Goal: Find specific page/section: Find specific page/section

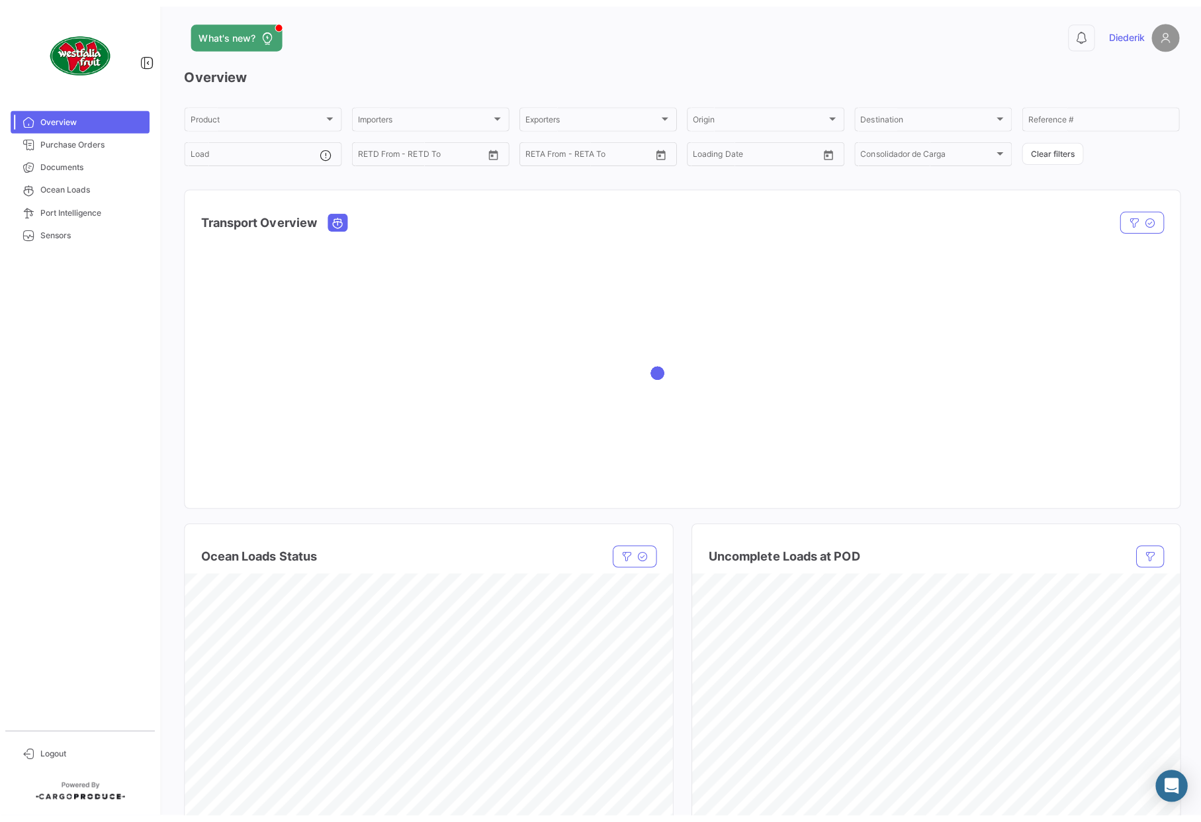
scroll to position [9, 0]
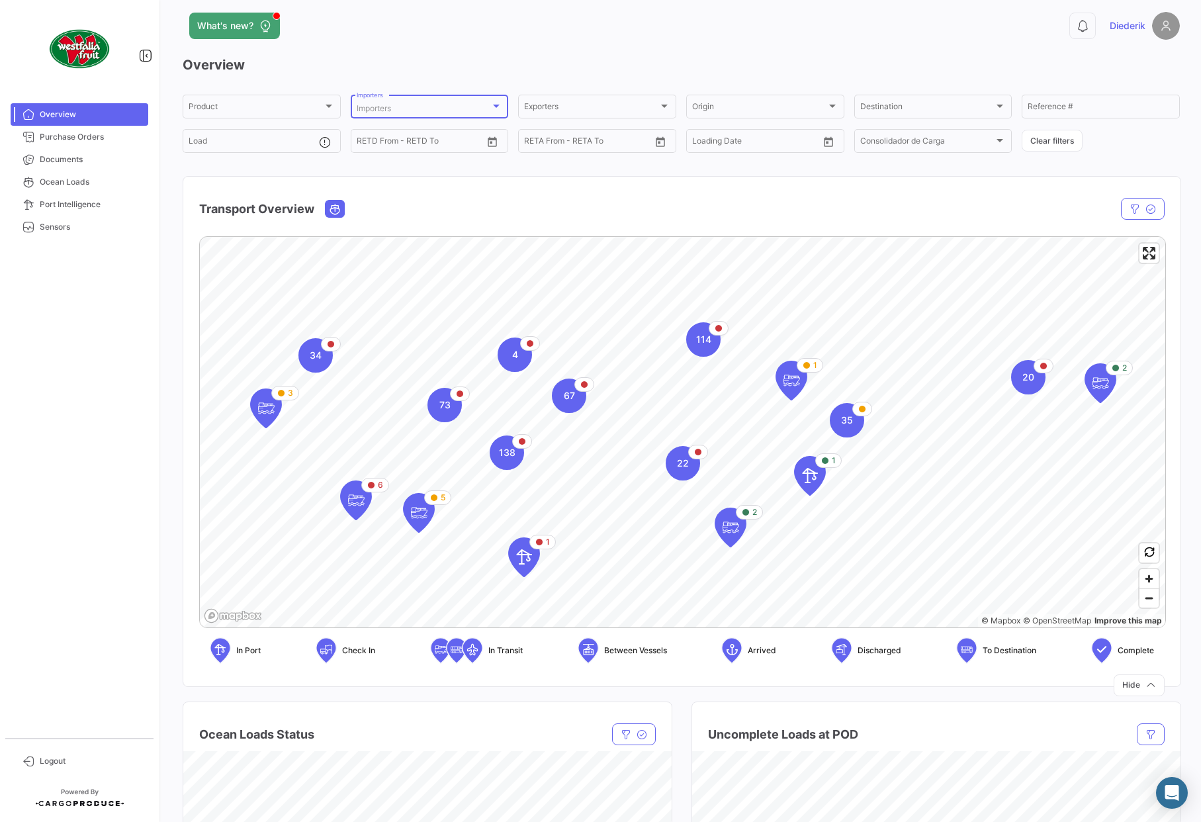
click at [494, 105] on div at bounding box center [496, 106] width 7 height 3
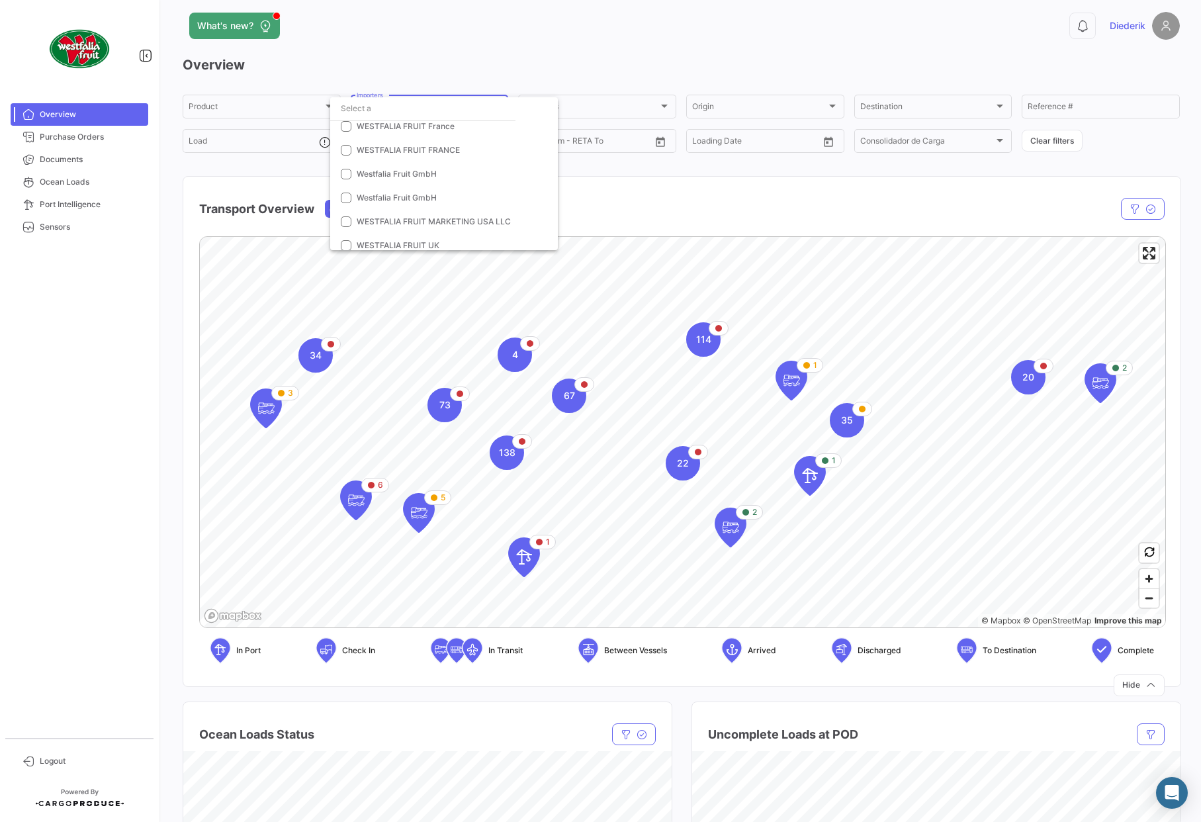
scroll to position [1506, 0]
click at [418, 193] on span "Westfalia Fruit GmbH" at bounding box center [397, 193] width 80 height 10
click at [418, 214] on span "Westfalia Fruit GmbH" at bounding box center [397, 217] width 80 height 10
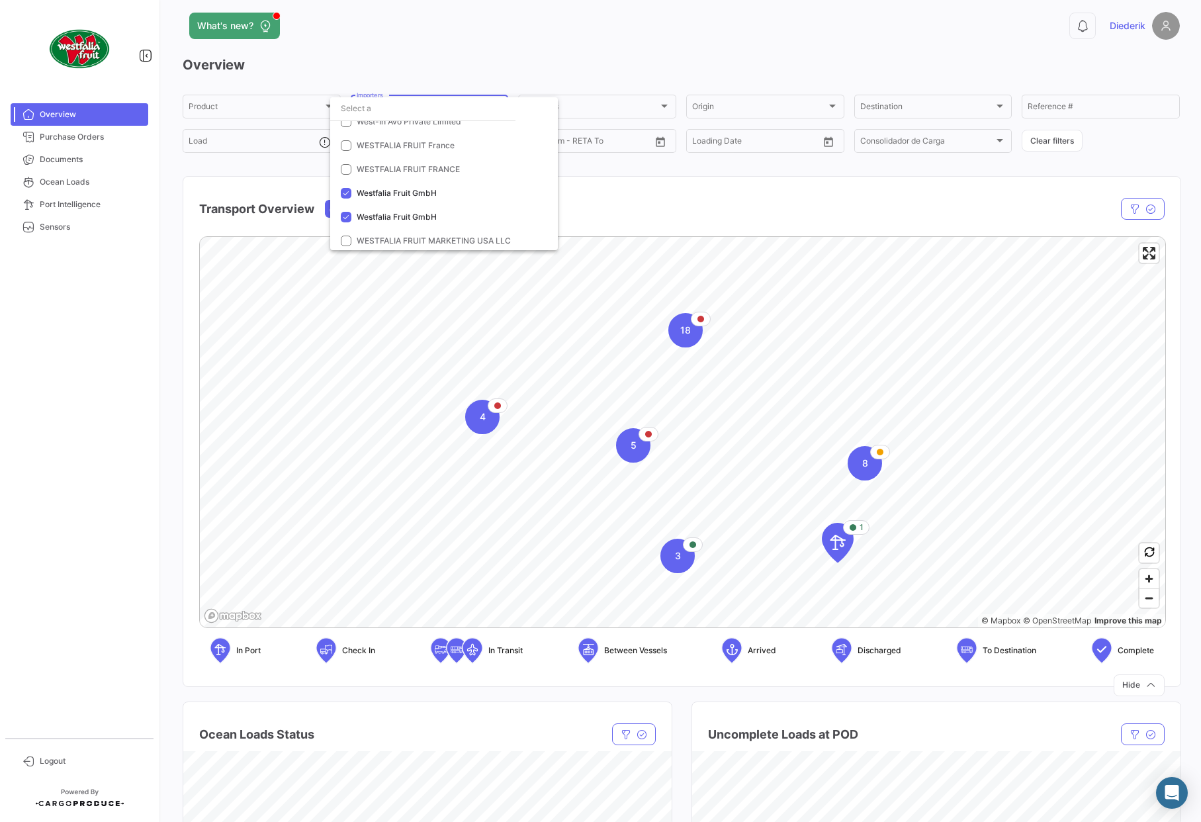
click at [1113, 181] on div at bounding box center [600, 411] width 1201 height 822
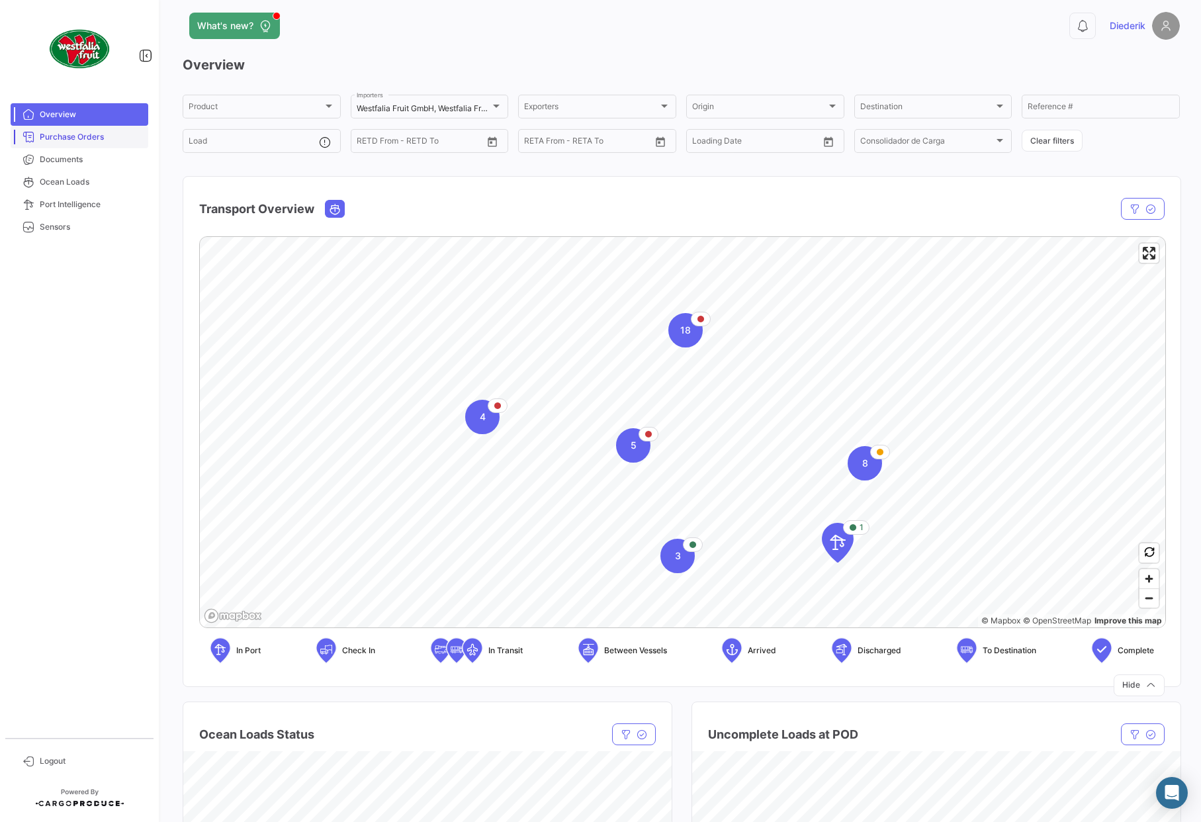
click at [98, 142] on span "Purchase Orders" at bounding box center [91, 137] width 103 height 12
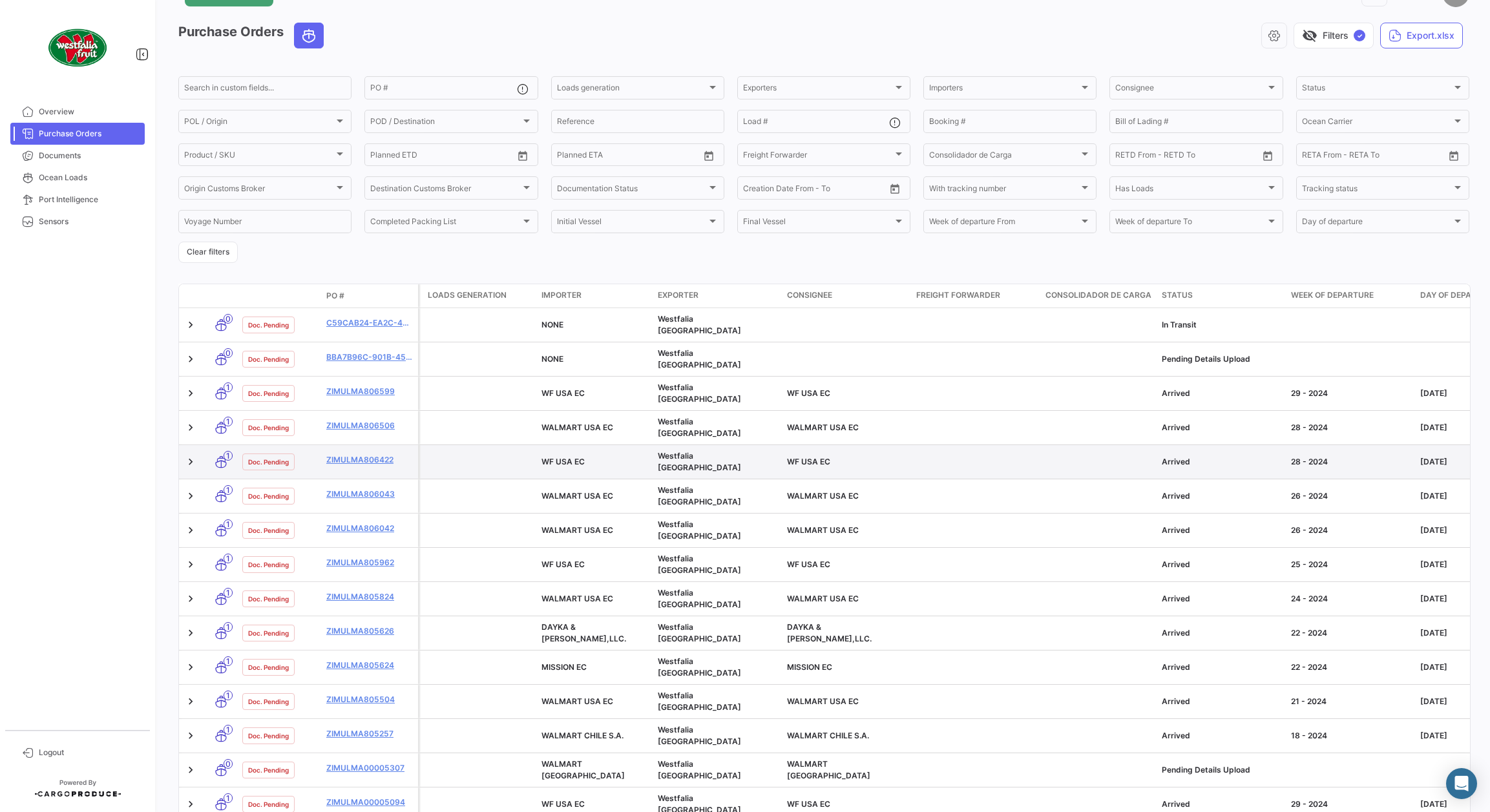
scroll to position [43, 0]
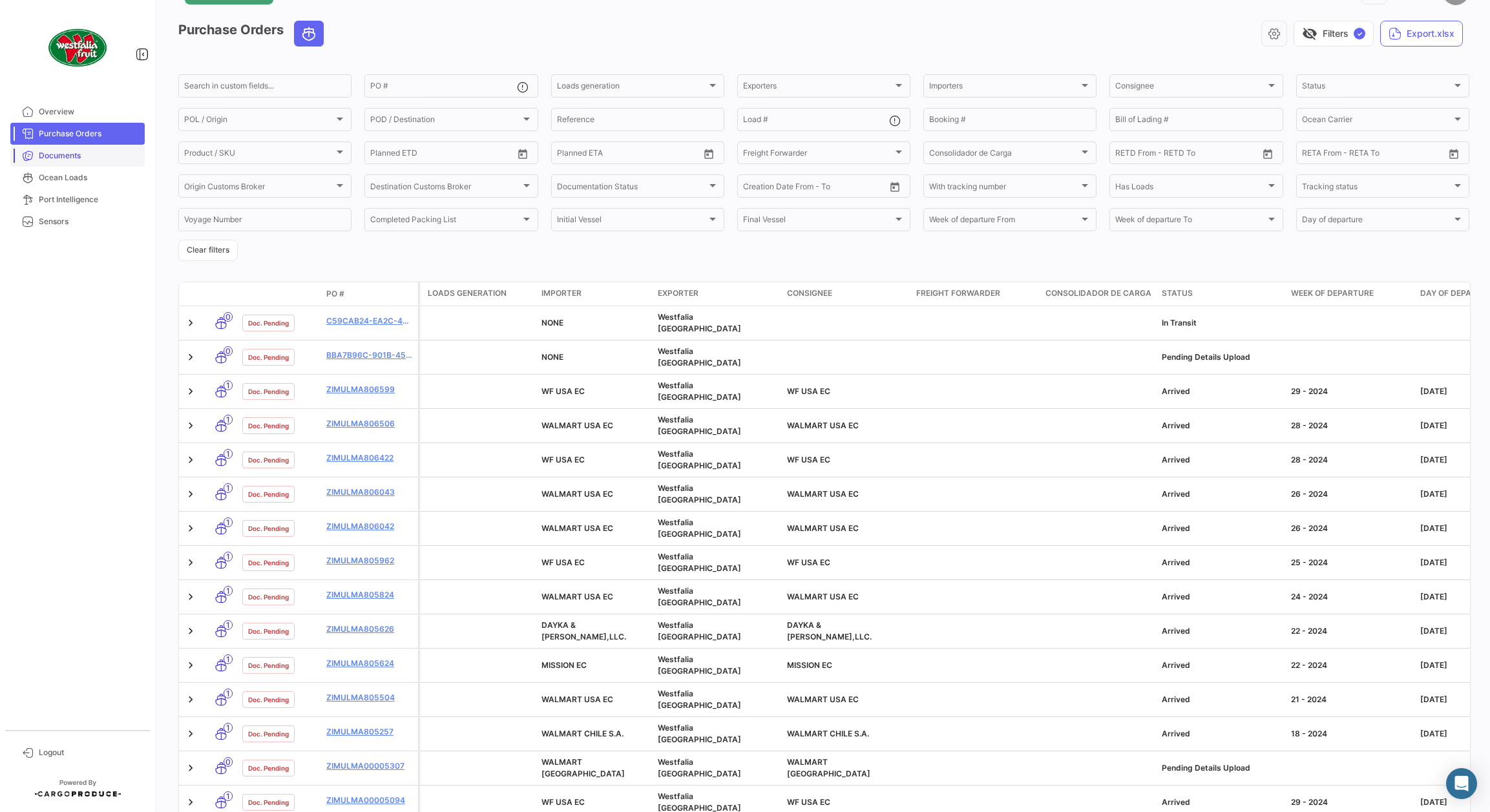
click at [58, 158] on span "Documents" at bounding box center [89, 156] width 101 height 12
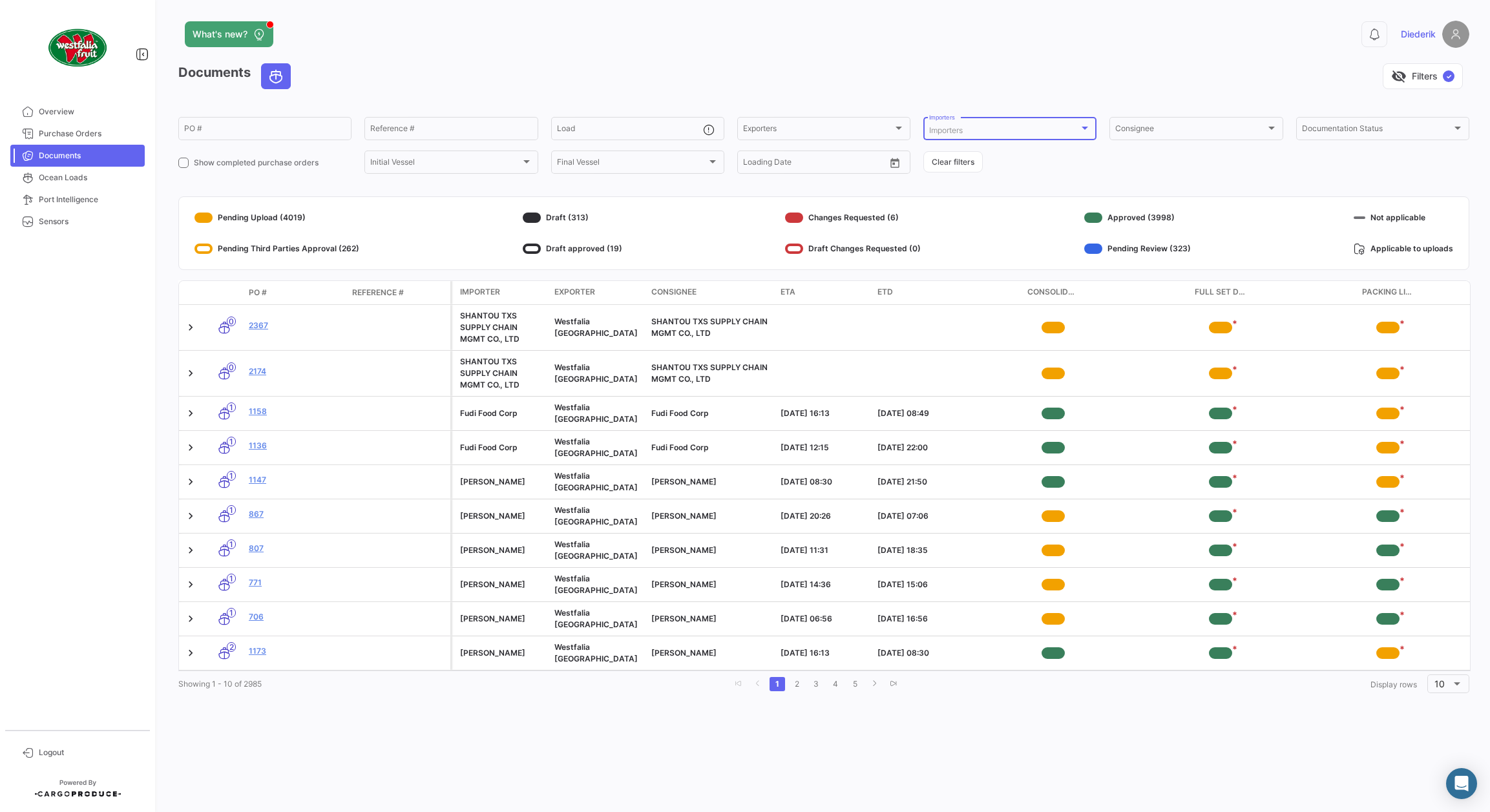
click at [985, 132] on div "Importers" at bounding box center [1005, 130] width 150 height 9
click at [997, 209] on span "WESTFALIA FRUIT GMBH" at bounding box center [976, 212] width 94 height 10
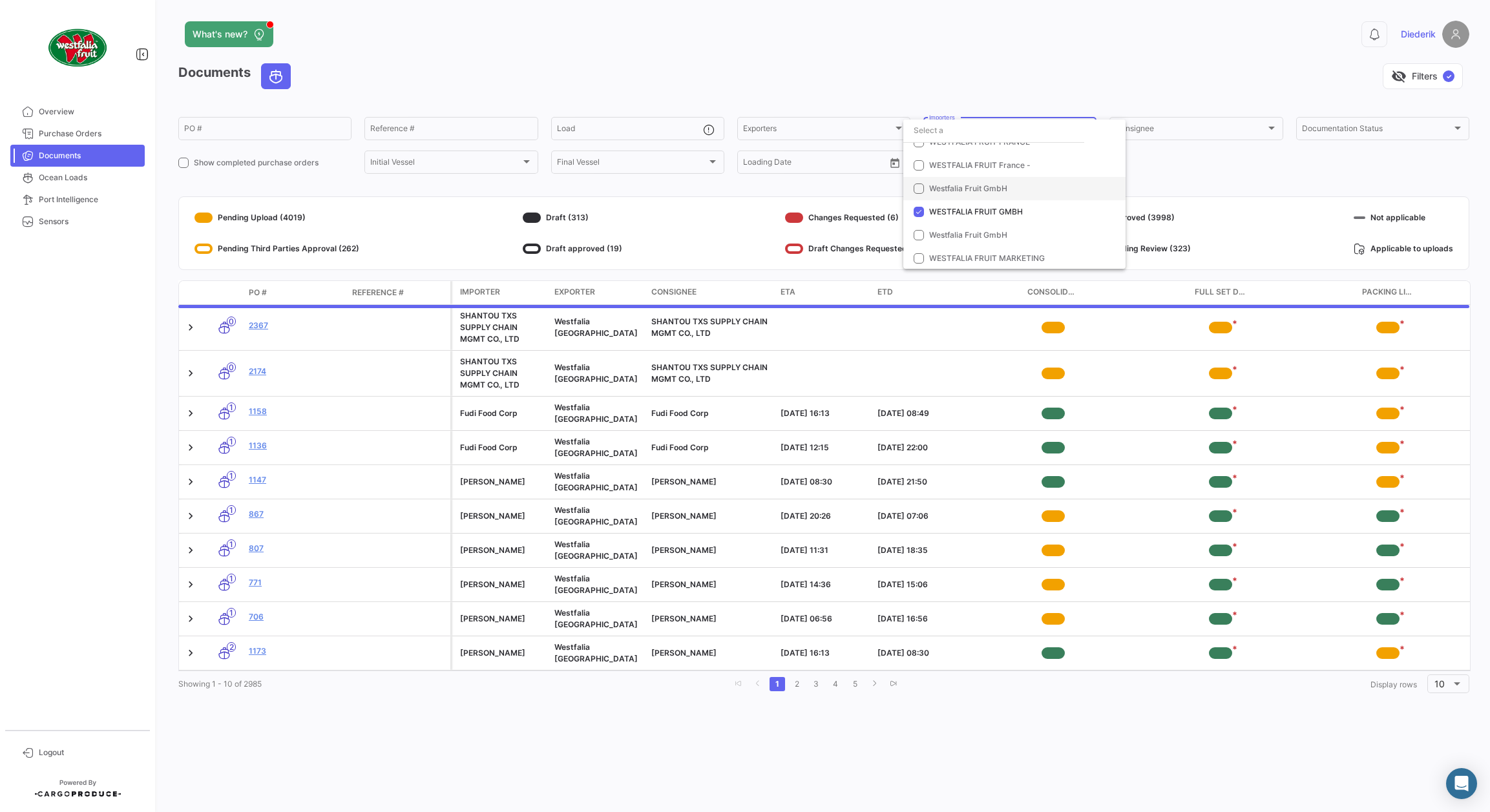
click at [989, 184] on span "Westfalia Fruit GmbH" at bounding box center [969, 188] width 78 height 10
click at [988, 236] on span "Westfalia Fruit GmbH" at bounding box center [969, 235] width 78 height 10
click at [1087, 158] on div at bounding box center [745, 406] width 1490 height 812
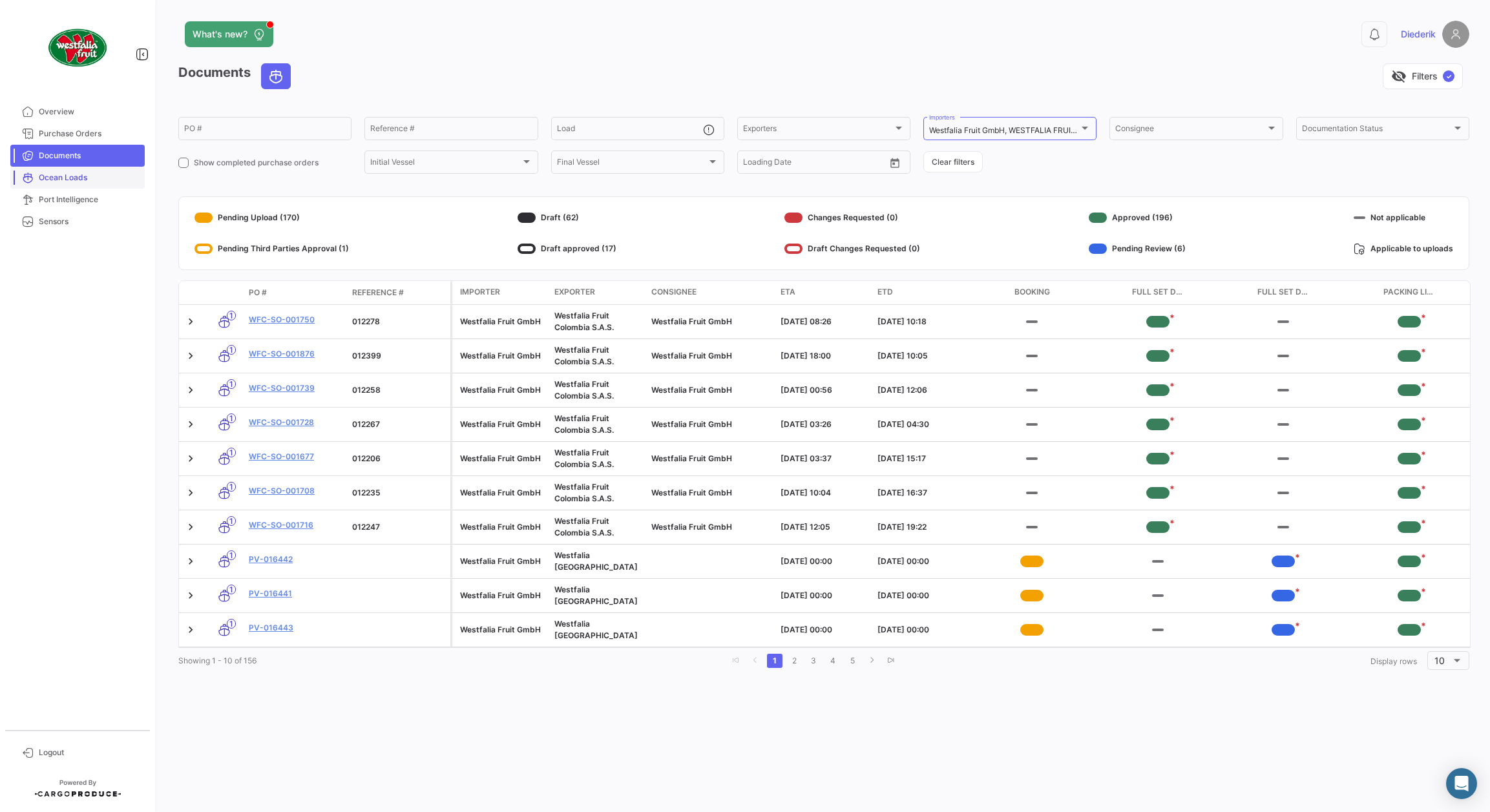
click at [66, 180] on span "Ocean Loads" at bounding box center [89, 178] width 101 height 12
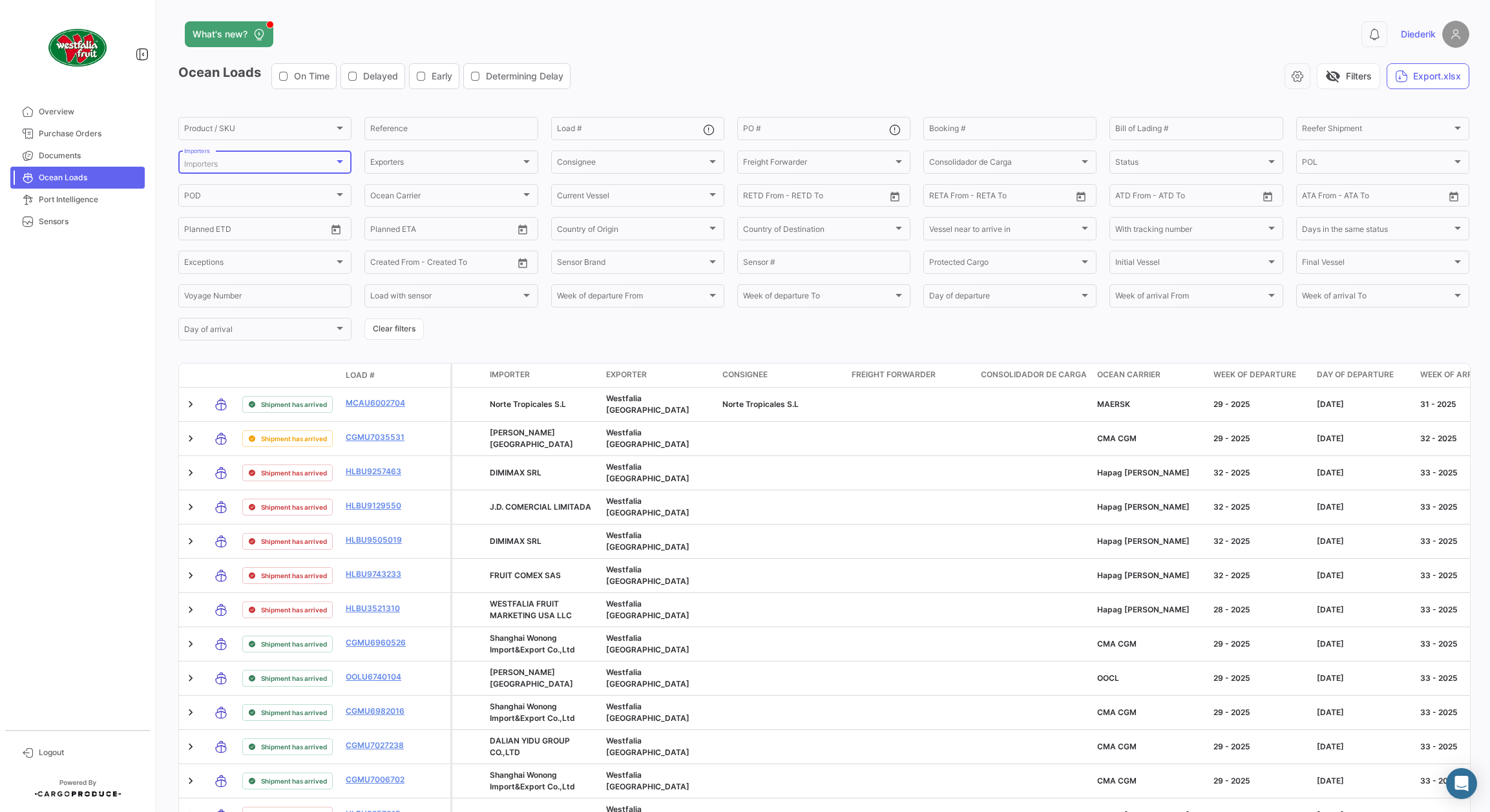
click at [339, 167] on div "Importers" at bounding box center [265, 163] width 161 height 9
click at [220, 243] on span "Westfalia Fruit GmbH" at bounding box center [224, 241] width 78 height 10
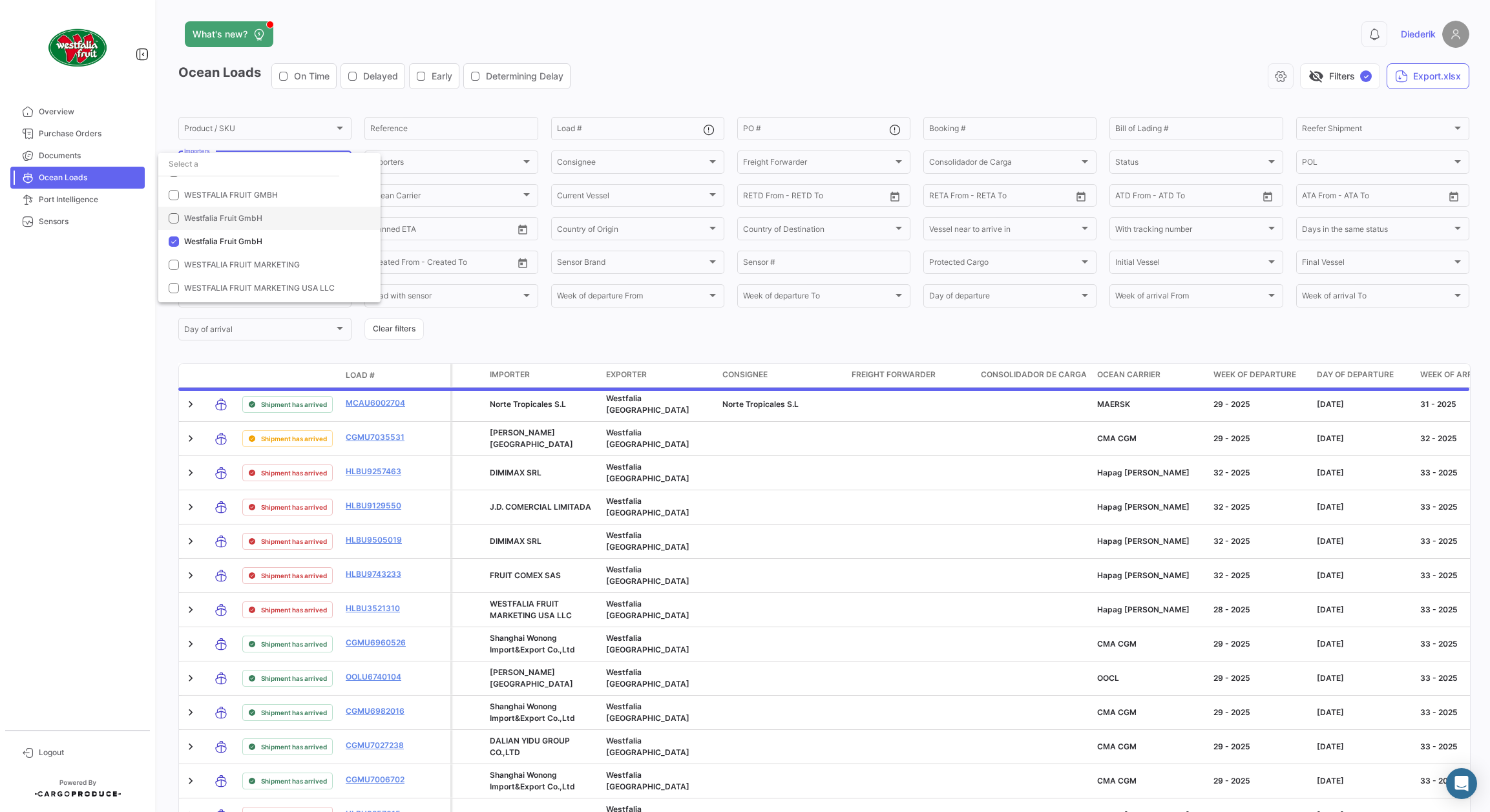
click at [221, 219] on span "Westfalia Fruit GmbH" at bounding box center [224, 218] width 78 height 10
click at [236, 194] on span "WESTFALIA FRUIT GMBH" at bounding box center [231, 195] width 94 height 10
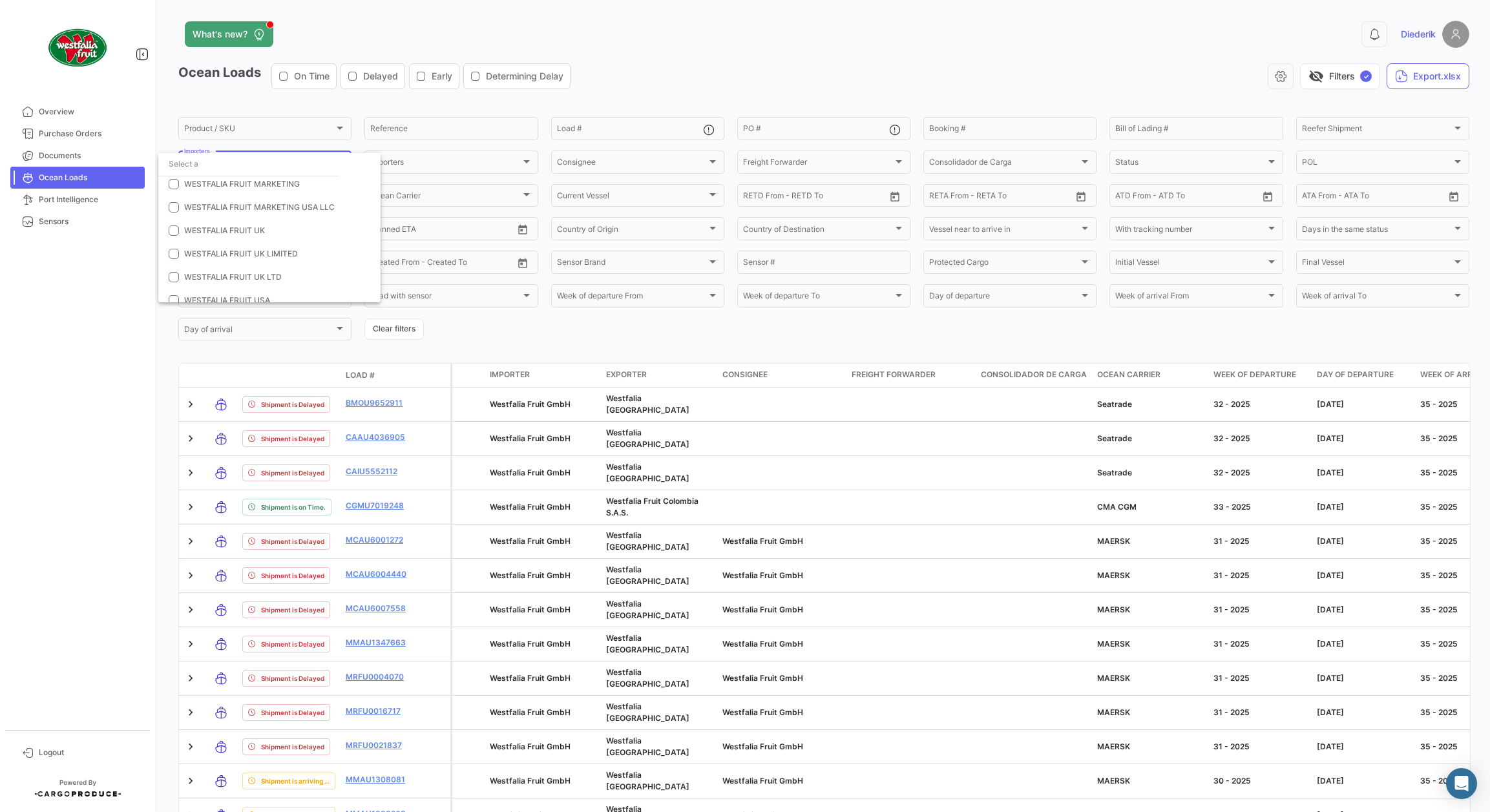
scroll to position [8262, 0]
click at [1087, 358] on div at bounding box center [745, 406] width 1490 height 812
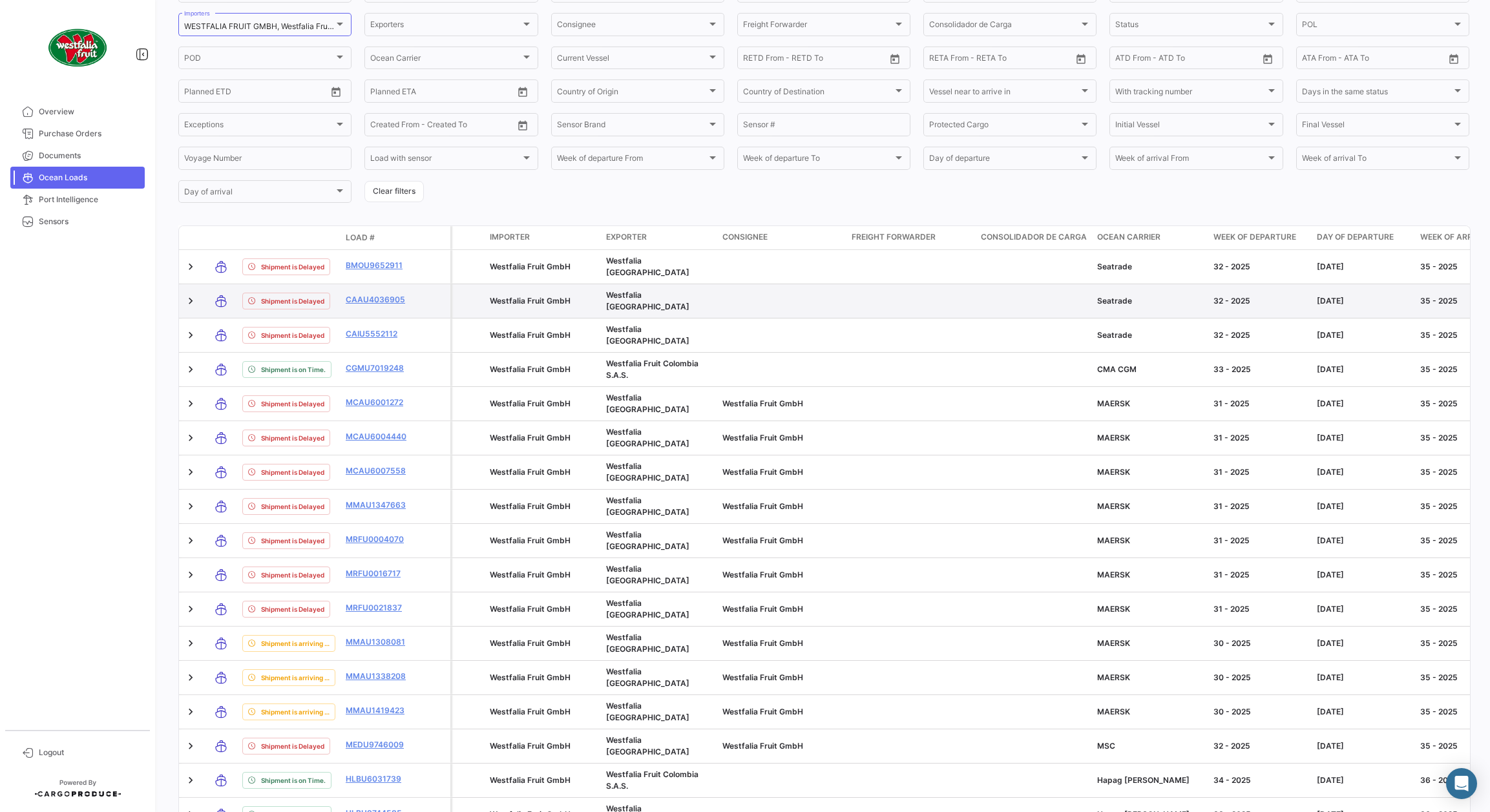
scroll to position [131, 0]
